Goal: Transaction & Acquisition: Purchase product/service

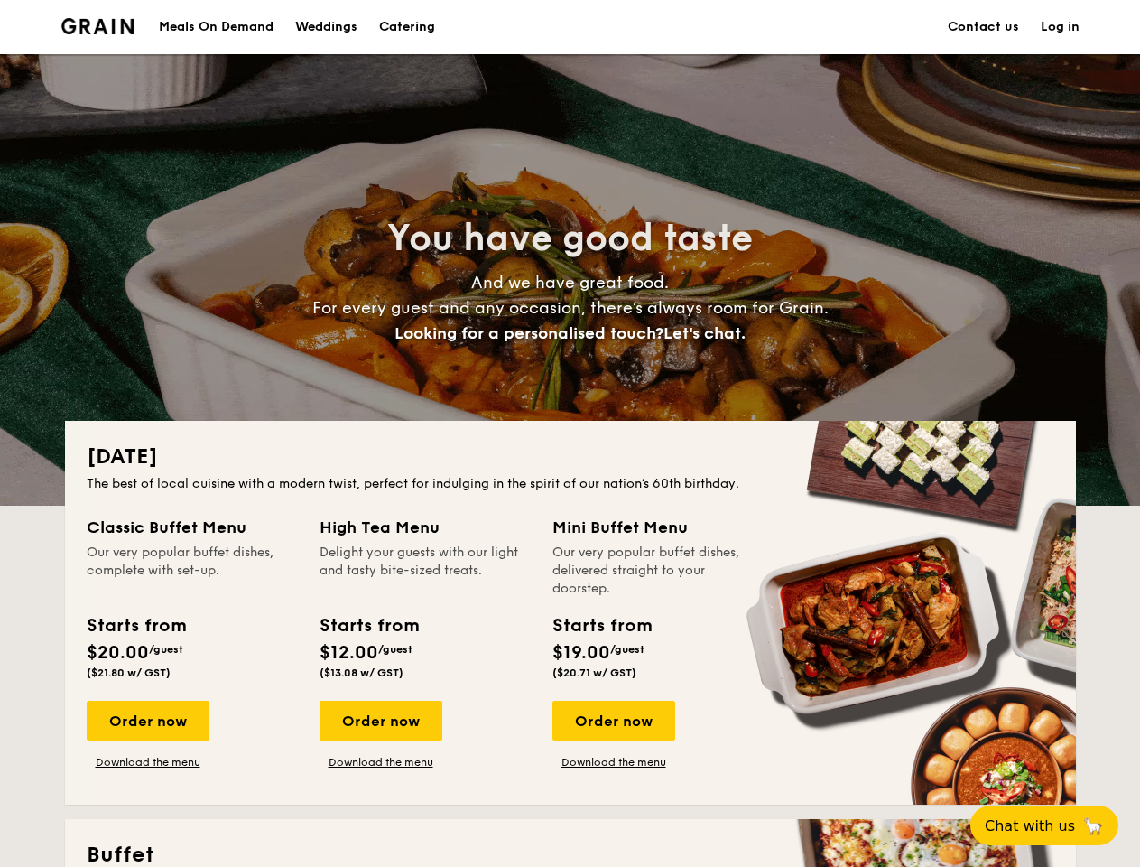
click at [570, 433] on div "[DATE] The best of local cuisine with a modern twist, perfect for indulging in …" at bounding box center [570, 613] width 1011 height 384
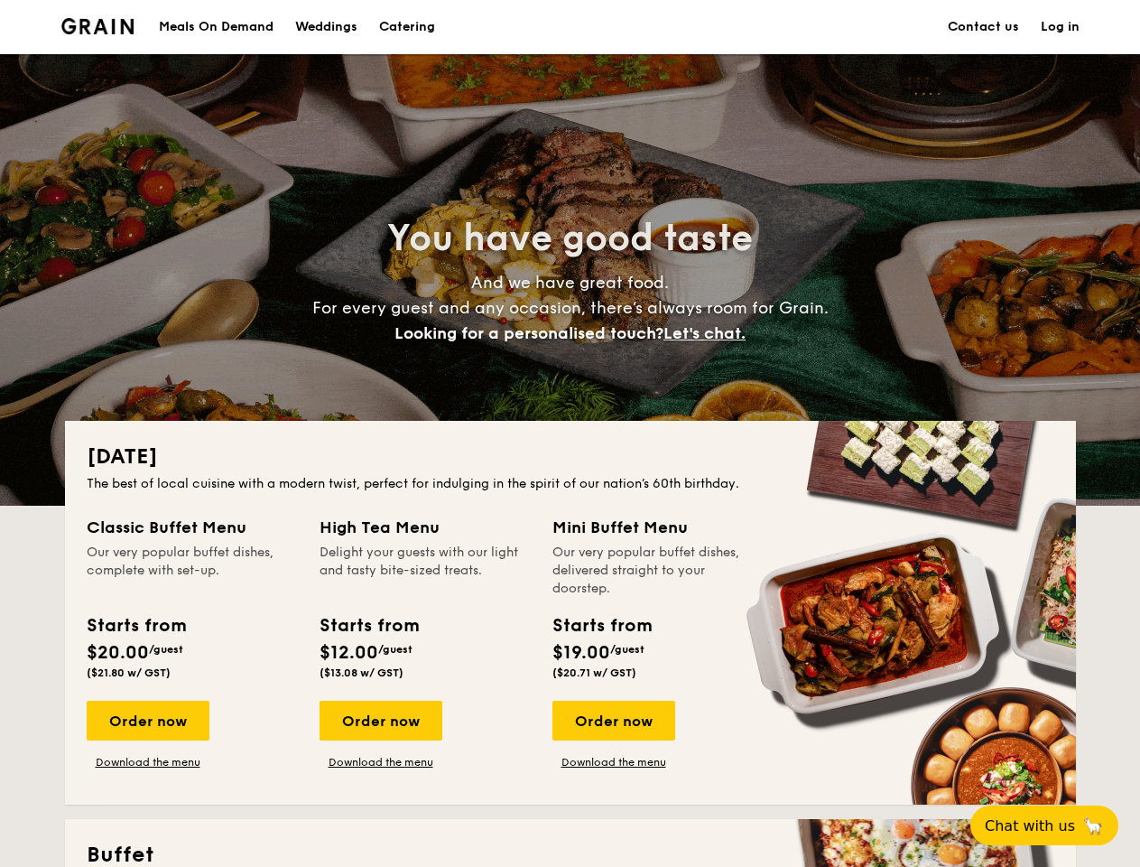
click at [1060, 27] on link "Log in" at bounding box center [1060, 27] width 39 height 54
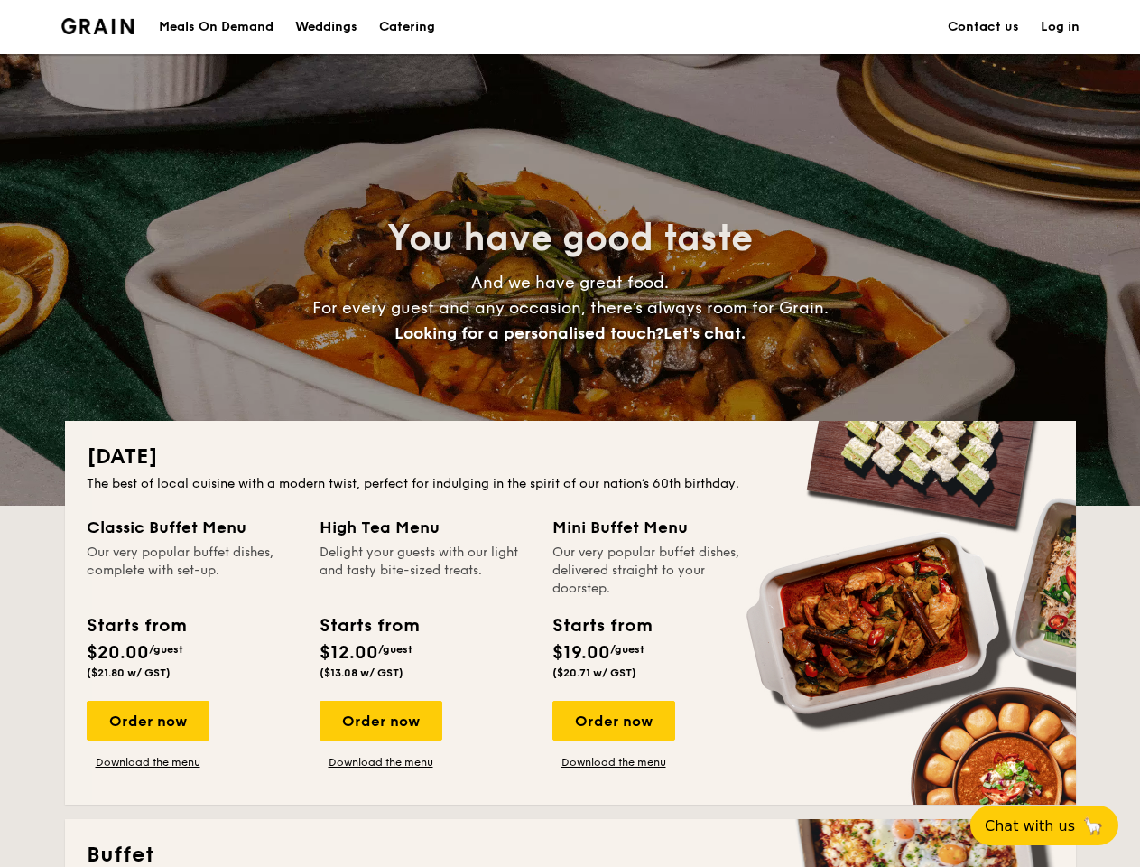
click at [710, 333] on span "Let's chat." at bounding box center [705, 333] width 82 height 20
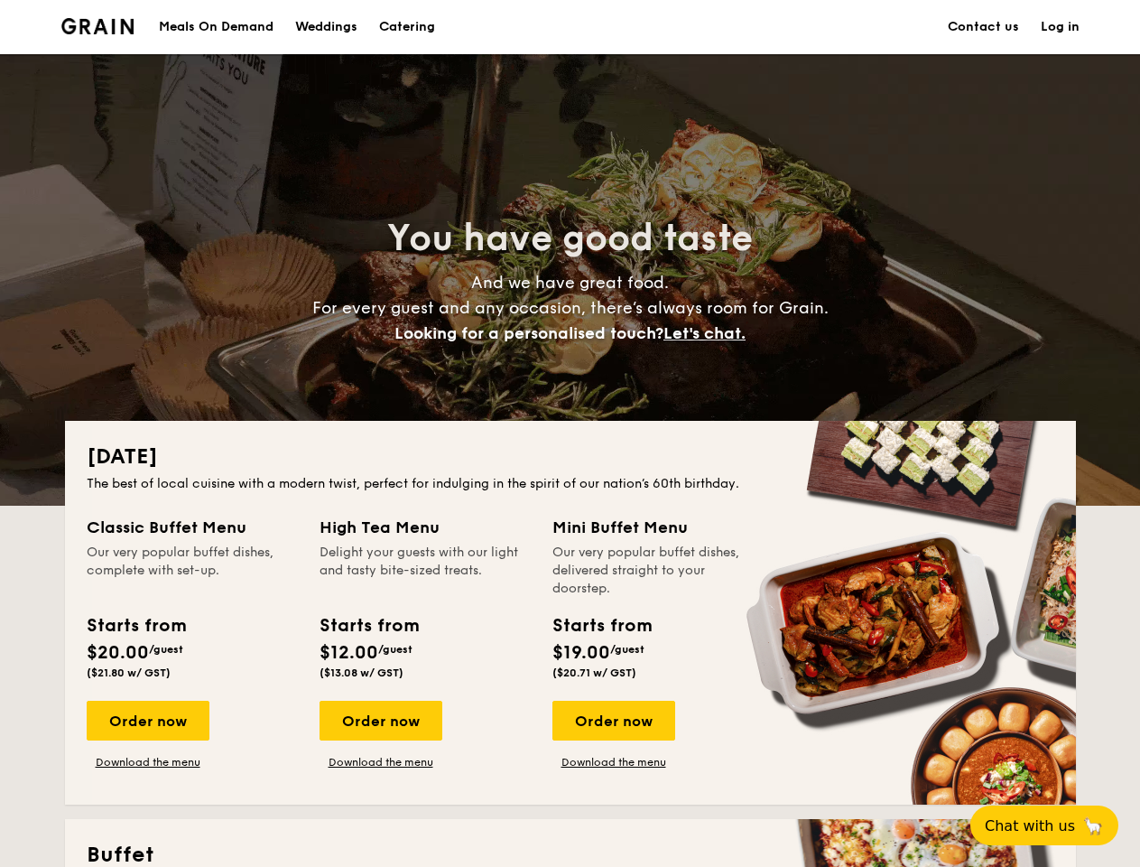
click at [147, 721] on div "Order now" at bounding box center [148, 721] width 123 height 40
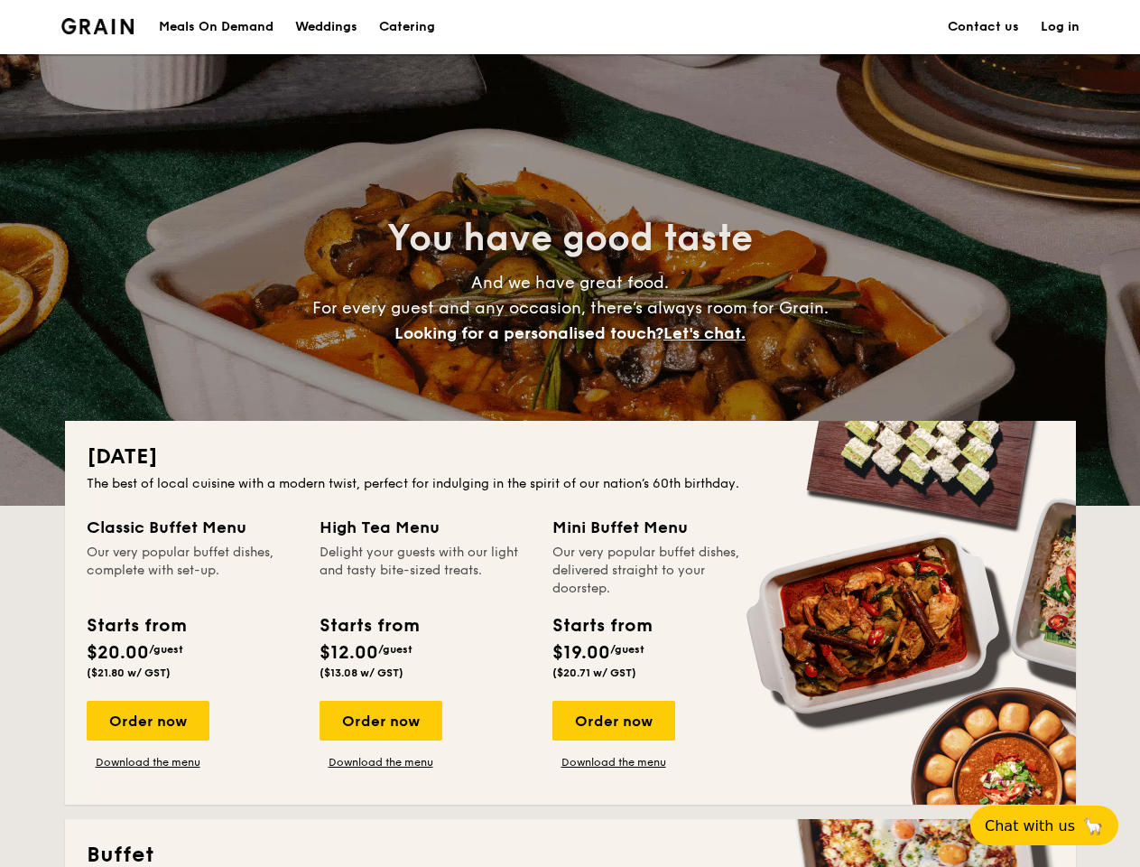
click at [380, 721] on div "Order now" at bounding box center [381, 721] width 123 height 40
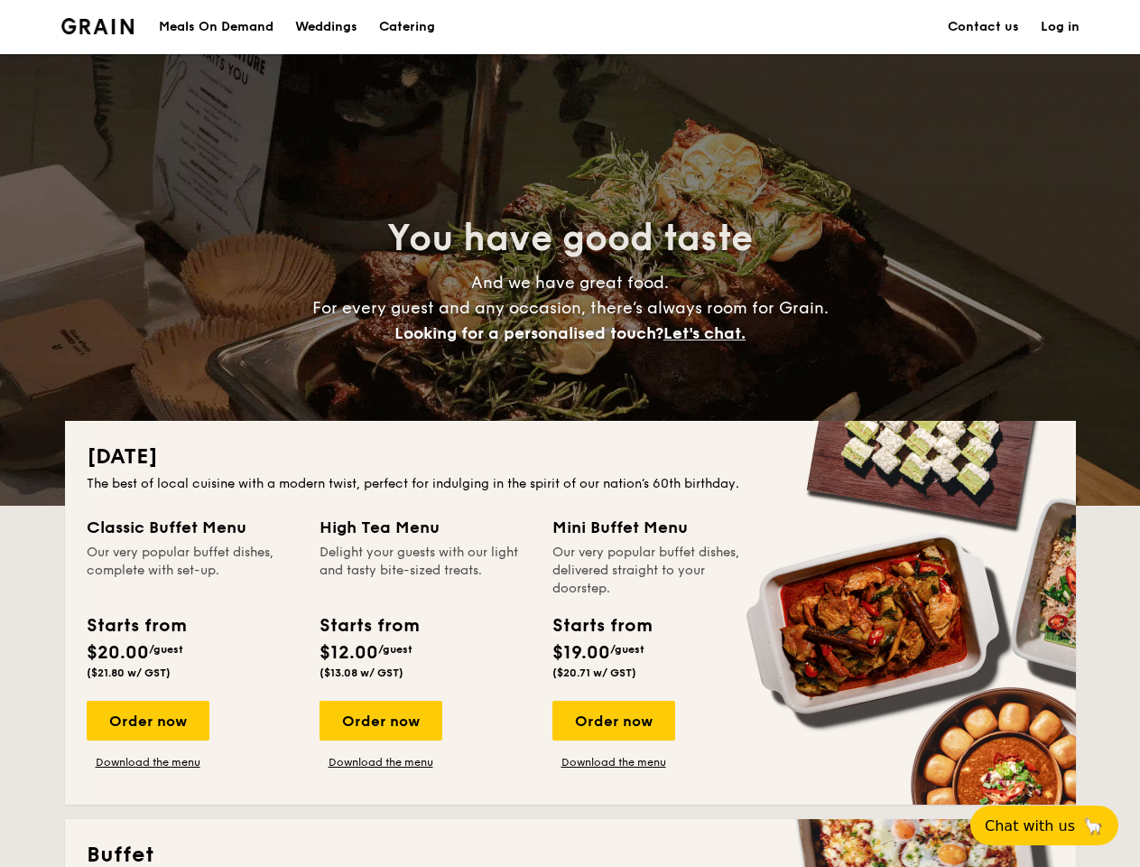
click at [613, 721] on div "Order now" at bounding box center [614, 721] width 123 height 40
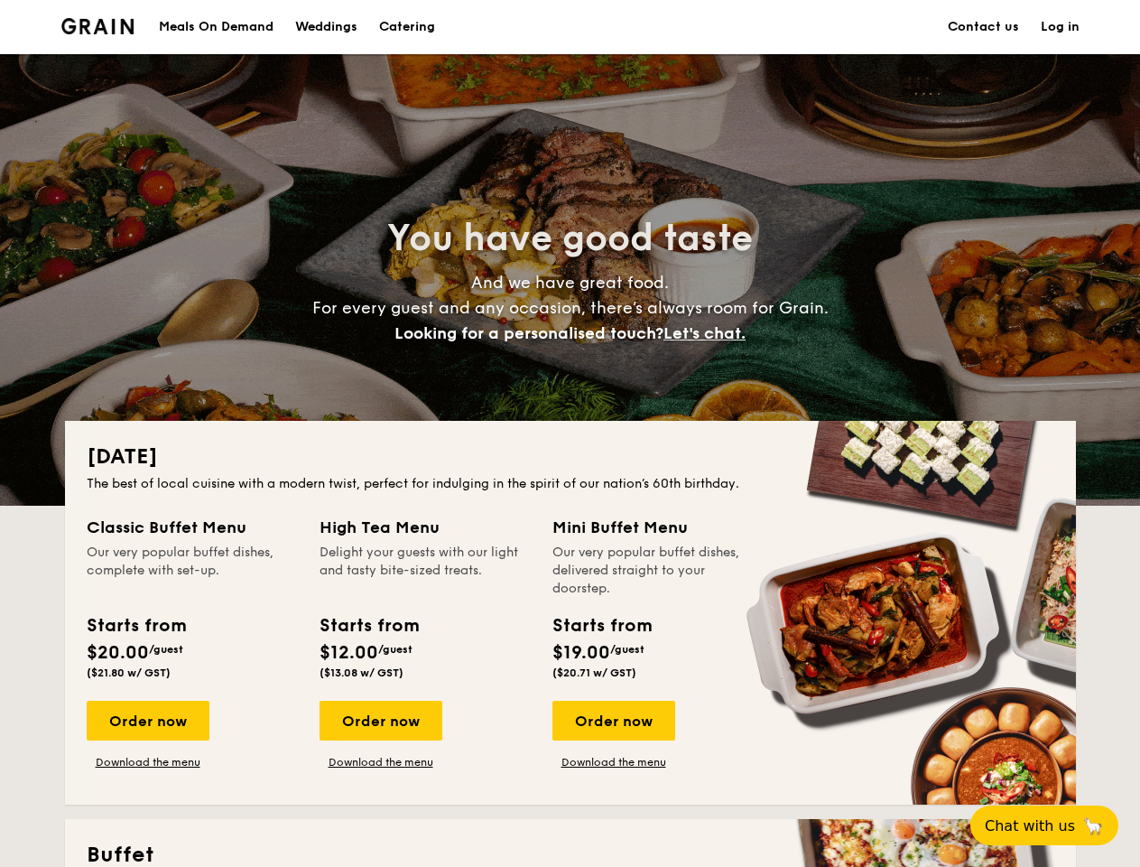
click at [1055, 825] on span "Chat with us" at bounding box center [1030, 825] width 90 height 17
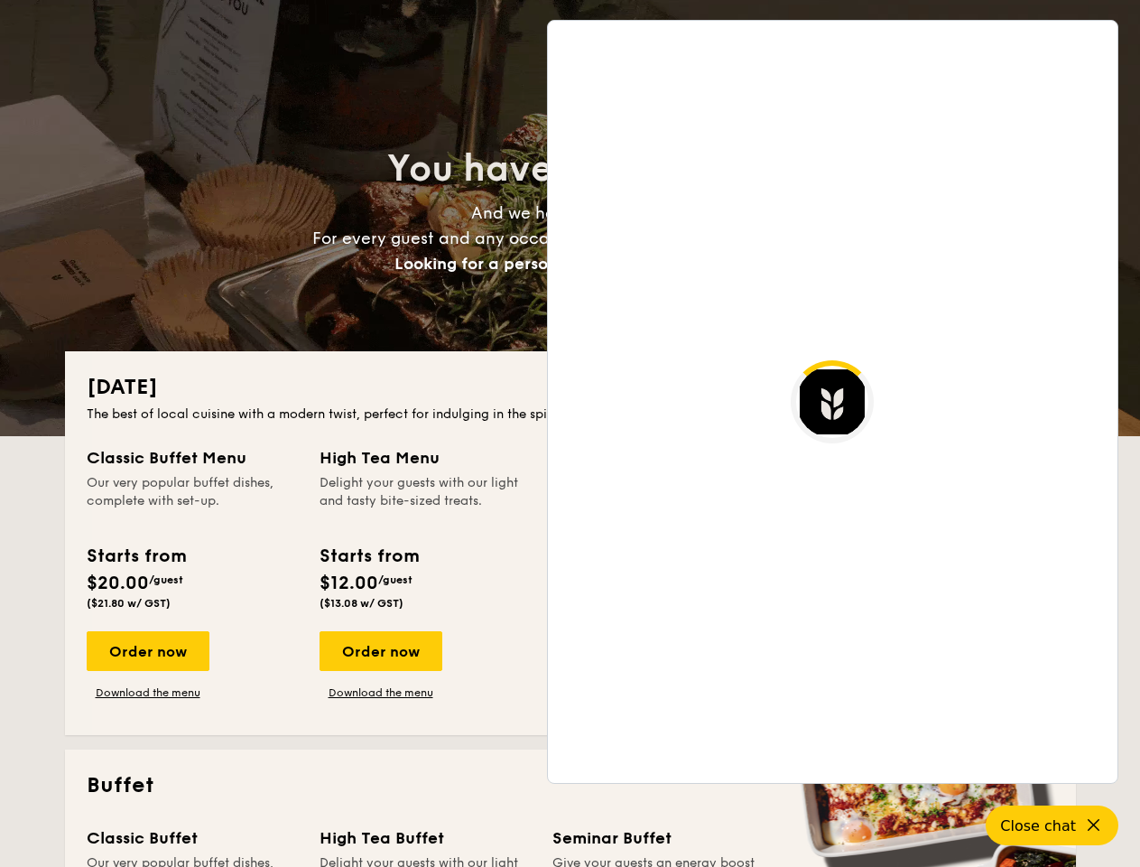
scroll to position [3497, 0]
